Goal: Find specific page/section: Find specific page/section

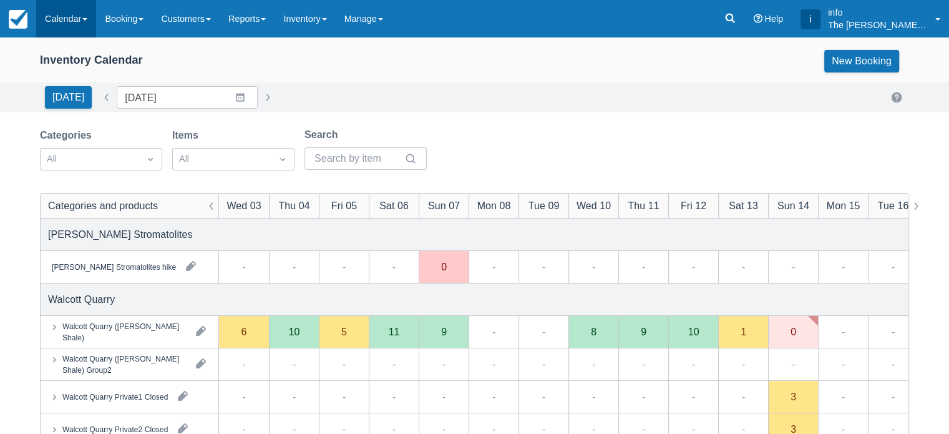
click at [71, 27] on link "Calendar" at bounding box center [66, 18] width 60 height 37
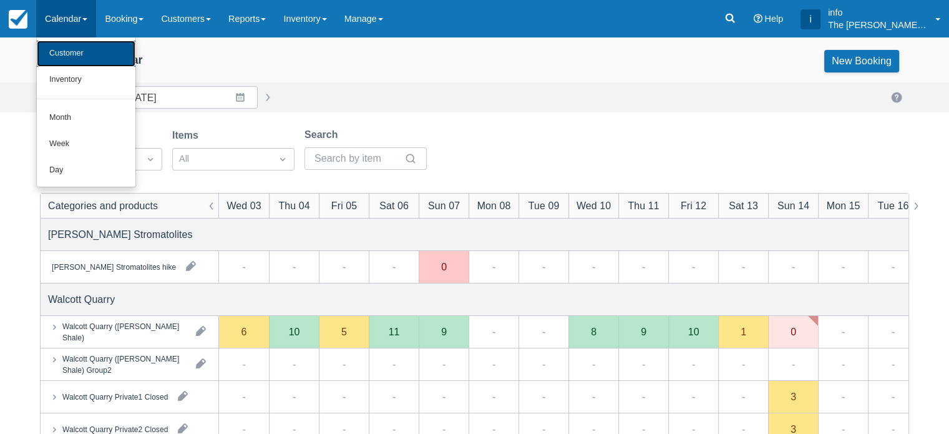
click at [67, 53] on link "Customer" at bounding box center [86, 54] width 99 height 26
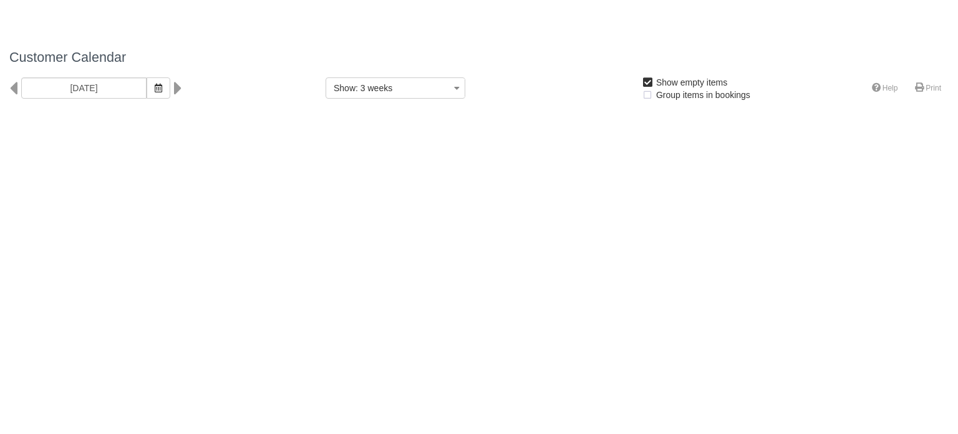
select select
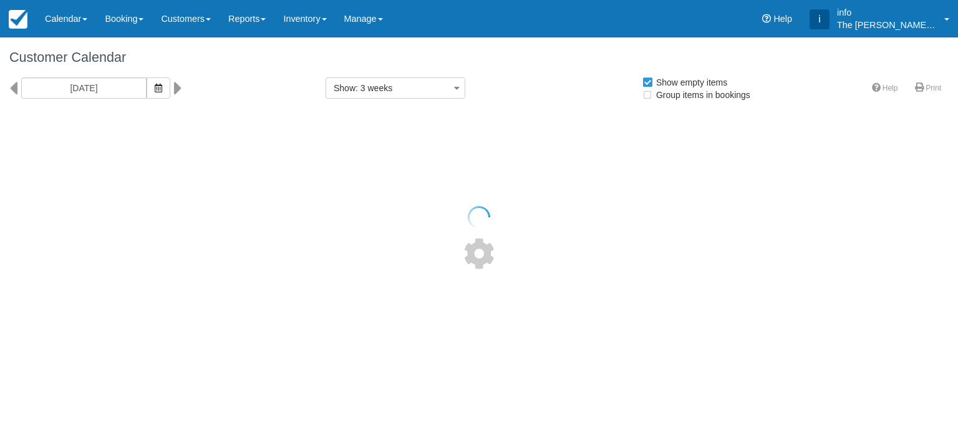
select select
